Goal: Information Seeking & Learning: Learn about a topic

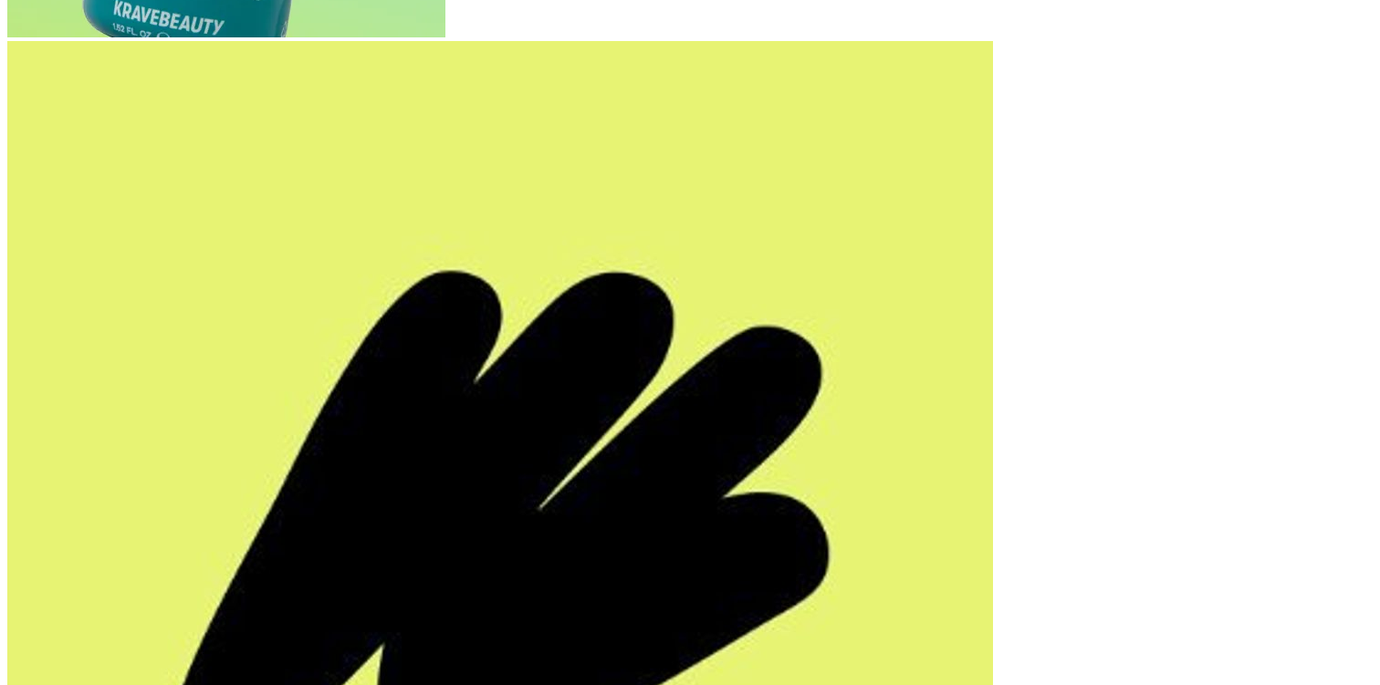
scroll to position [650, 0]
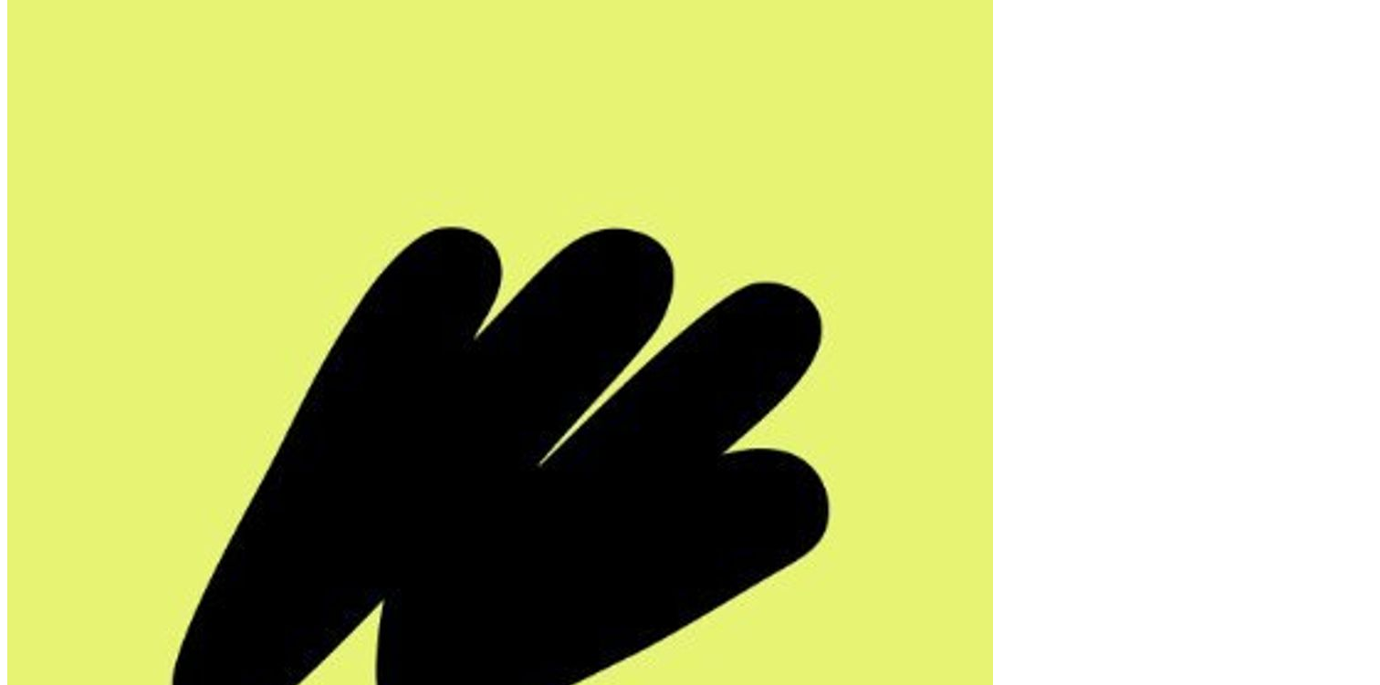
drag, startPoint x: 99, startPoint y: 262, endPoint x: 287, endPoint y: 261, distance: 188.9
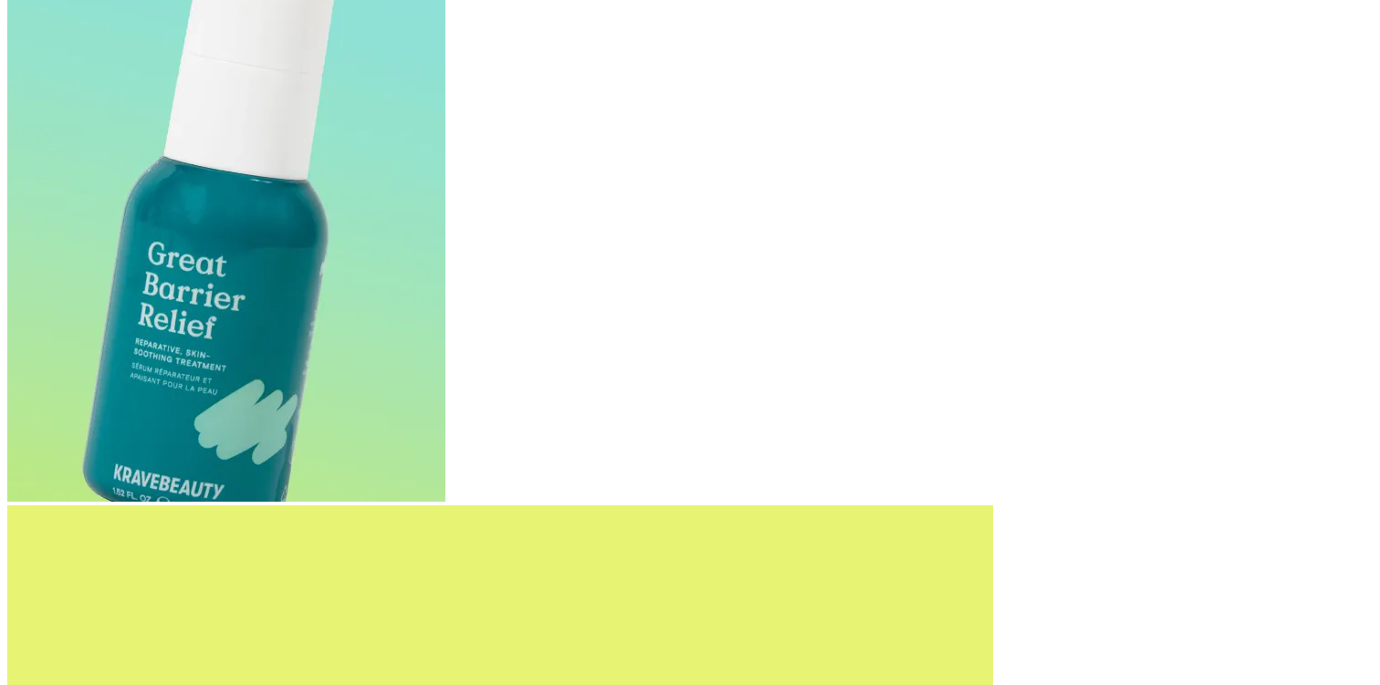
scroll to position [141, 0]
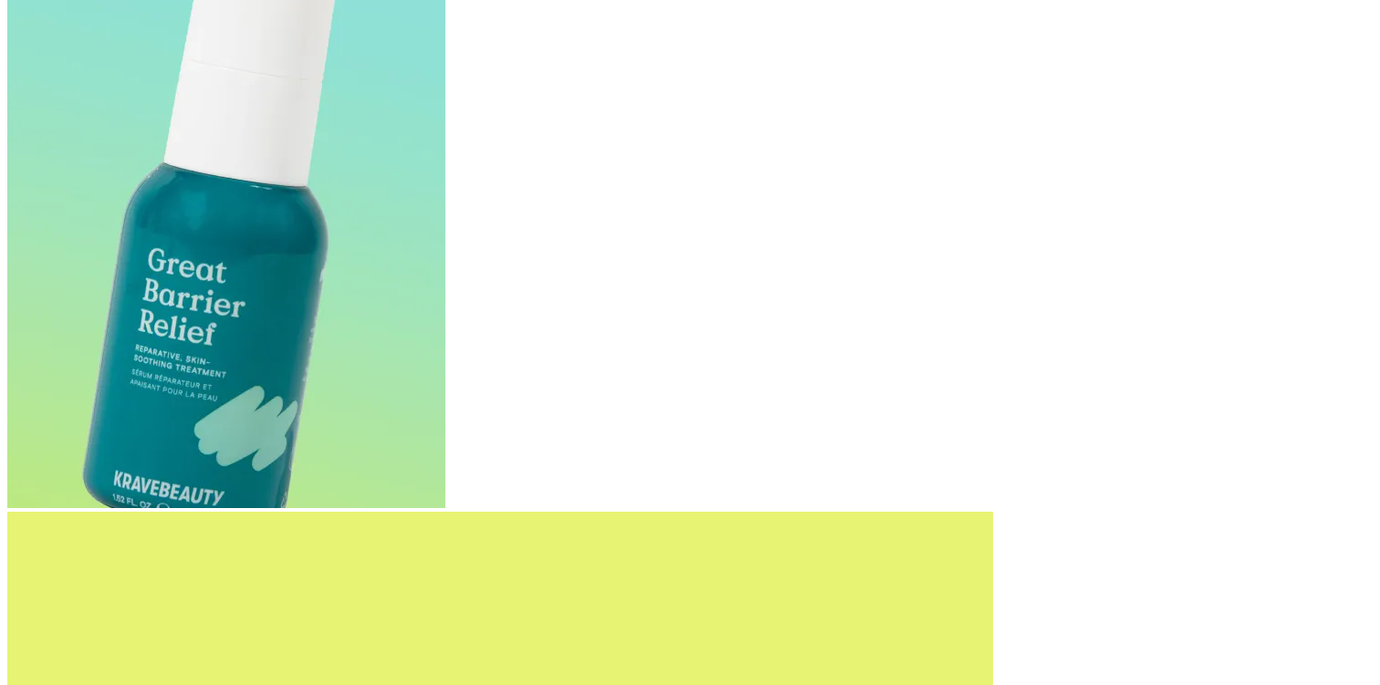
click at [0, 0] on div "Browse Info Request brand Add your brand Powered by Bluebird Great Barrier Reli…" at bounding box center [0, 0] width 0 height 0
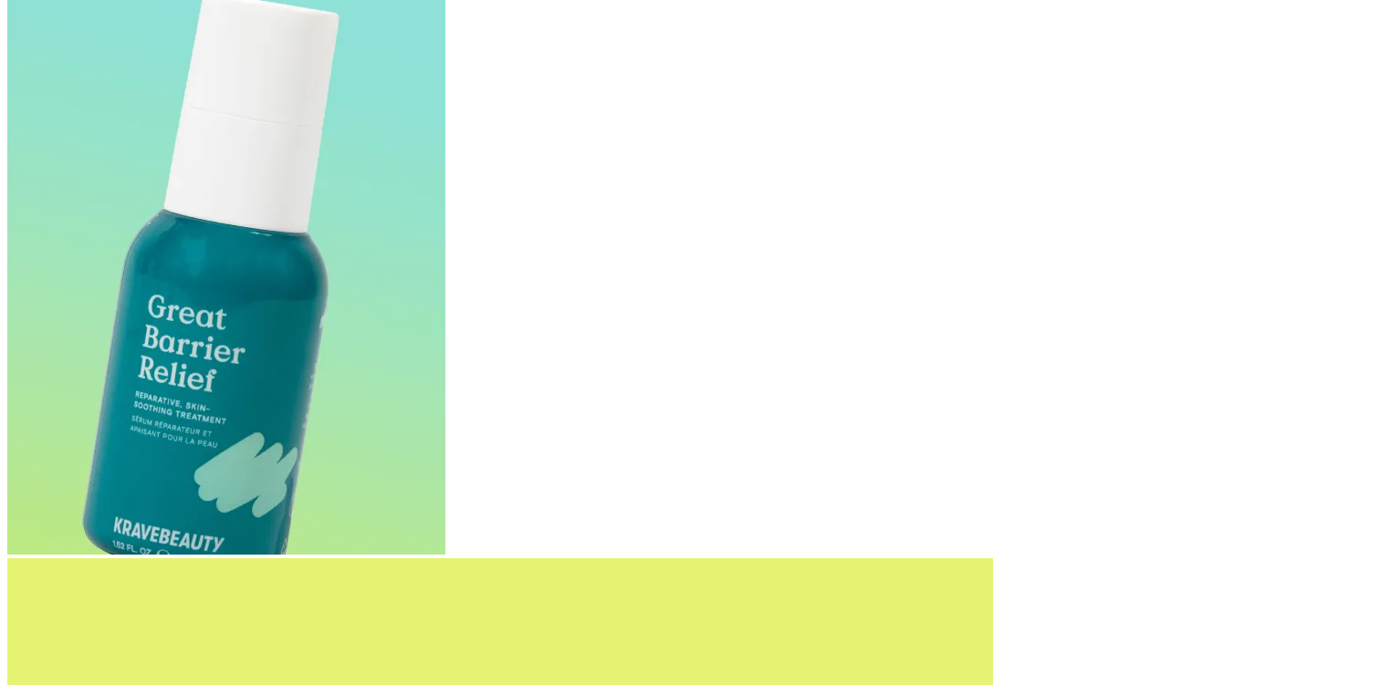
scroll to position [130, 0]
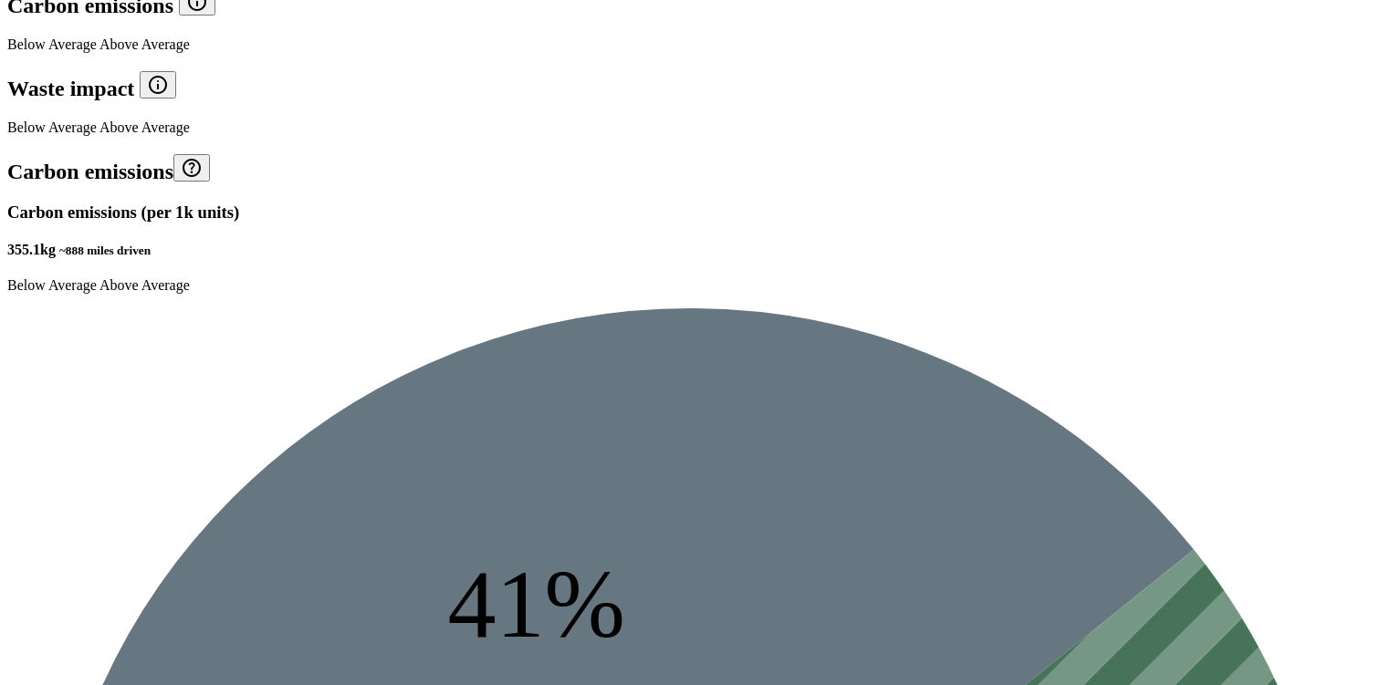
scroll to position [2131, 0]
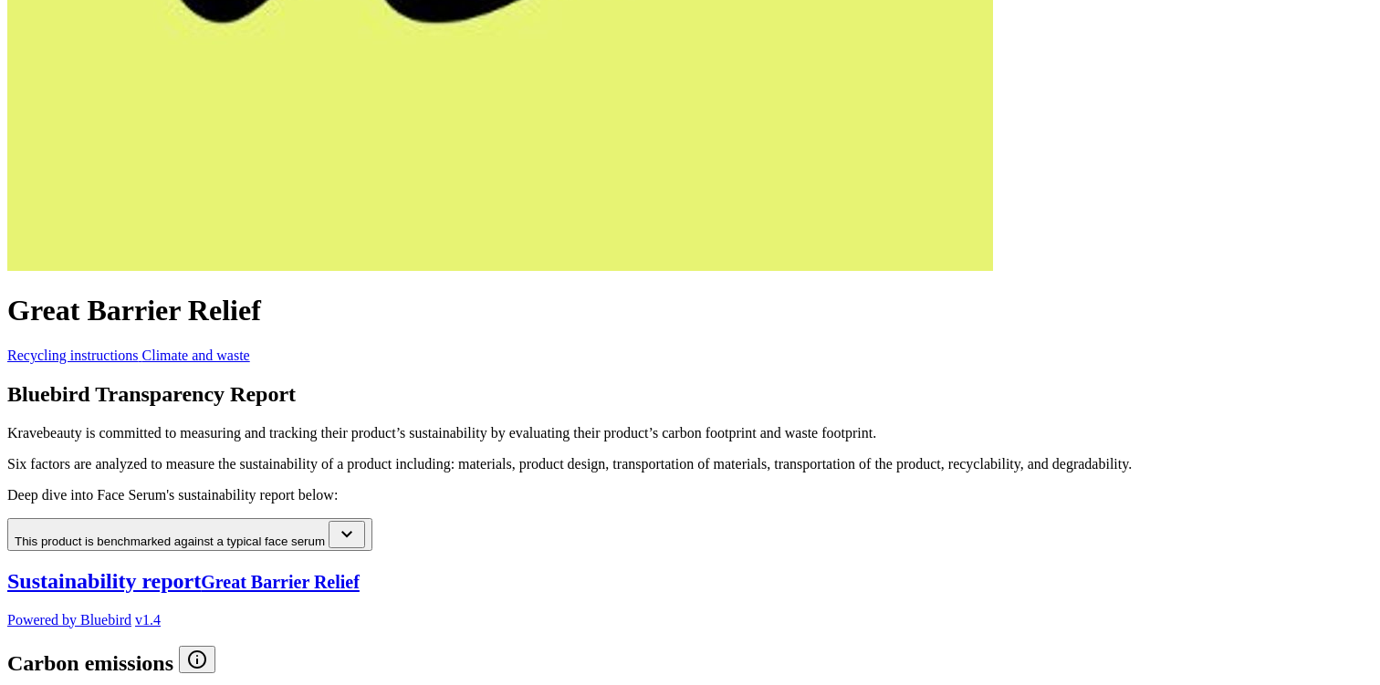
scroll to position [1362, 0]
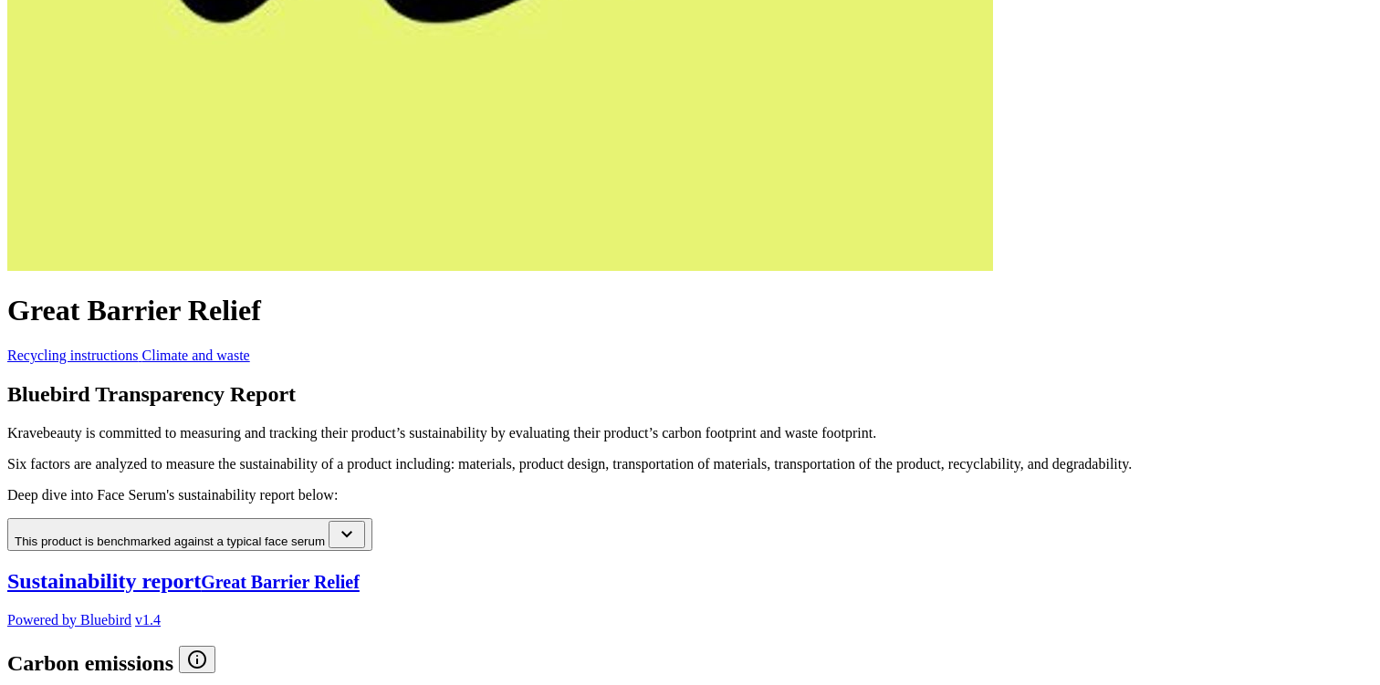
scroll to position [1362, 0]
